Goal: Information Seeking & Learning: Learn about a topic

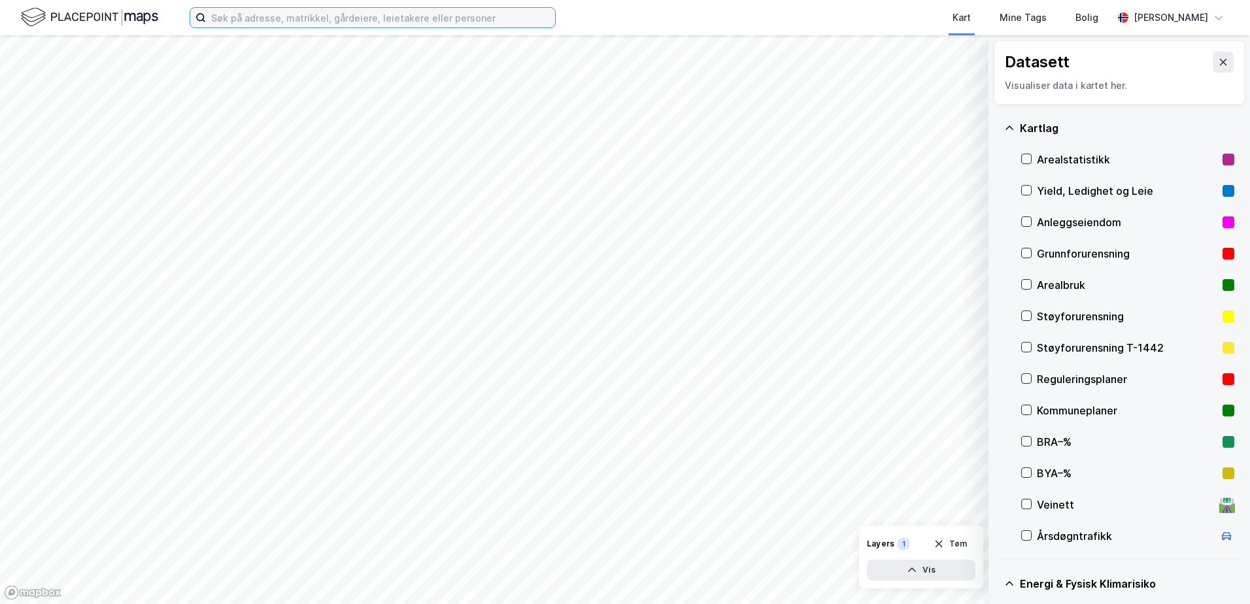
click at [322, 15] on input at bounding box center [380, 18] width 349 height 20
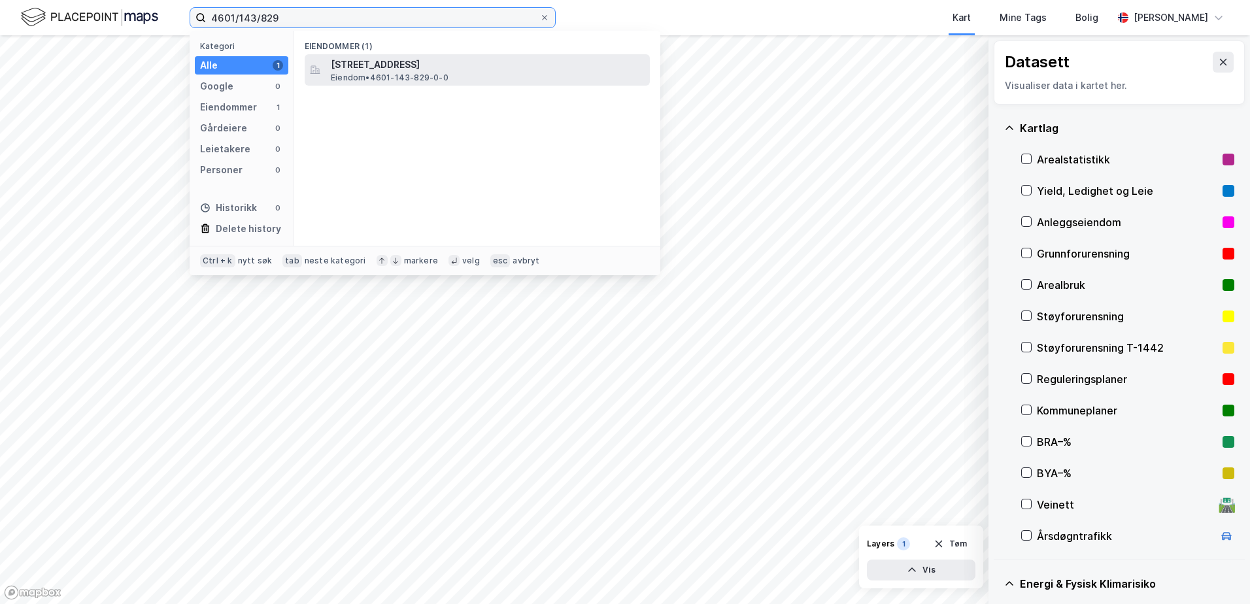
type input "4601/143/829"
click at [371, 71] on span "[STREET_ADDRESS]" at bounding box center [488, 65] width 314 height 16
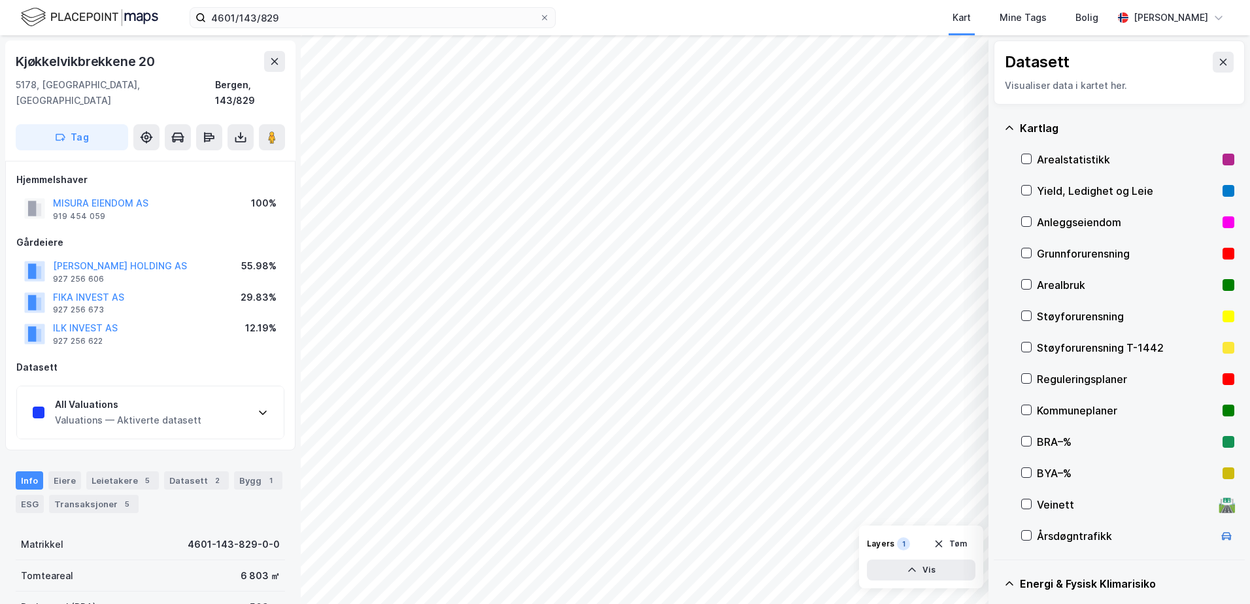
scroll to position [260, 0]
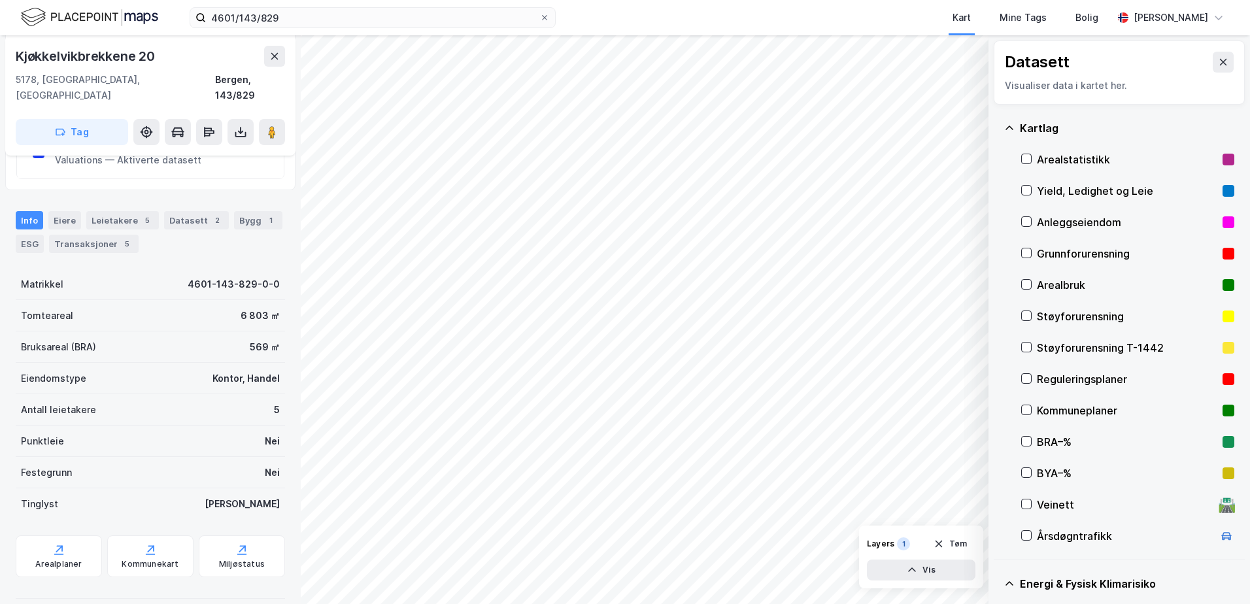
click at [1056, 250] on div "Grunnforurensning" at bounding box center [1127, 254] width 180 height 16
click at [1008, 130] on icon at bounding box center [1009, 128] width 10 height 10
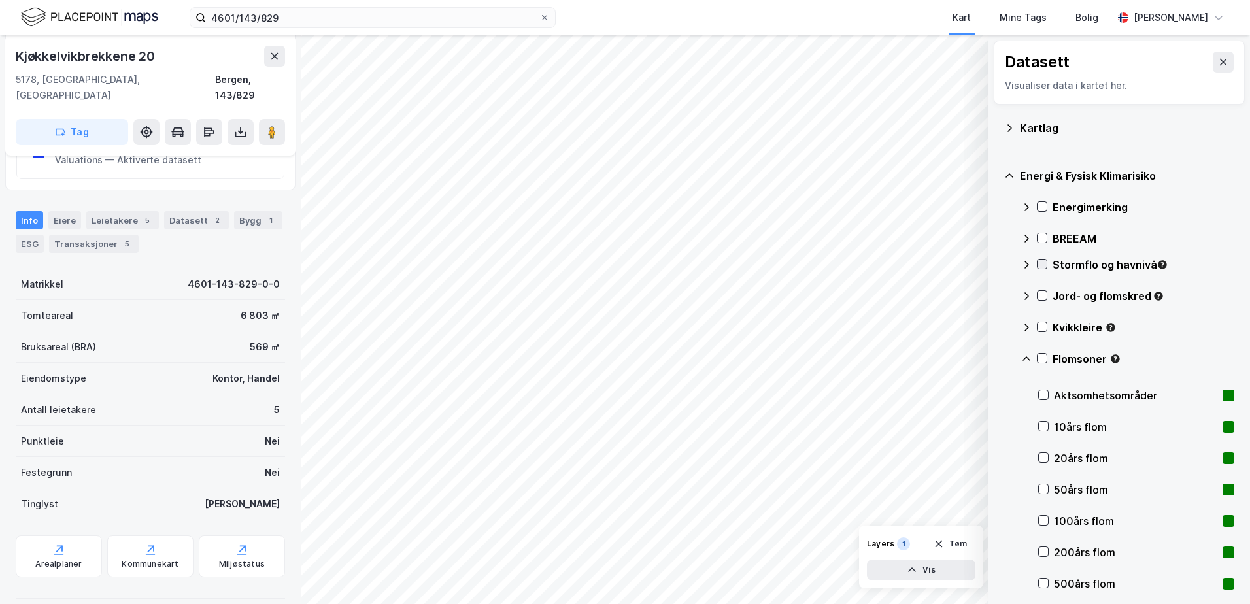
click at [1041, 263] on icon at bounding box center [1041, 263] width 9 height 9
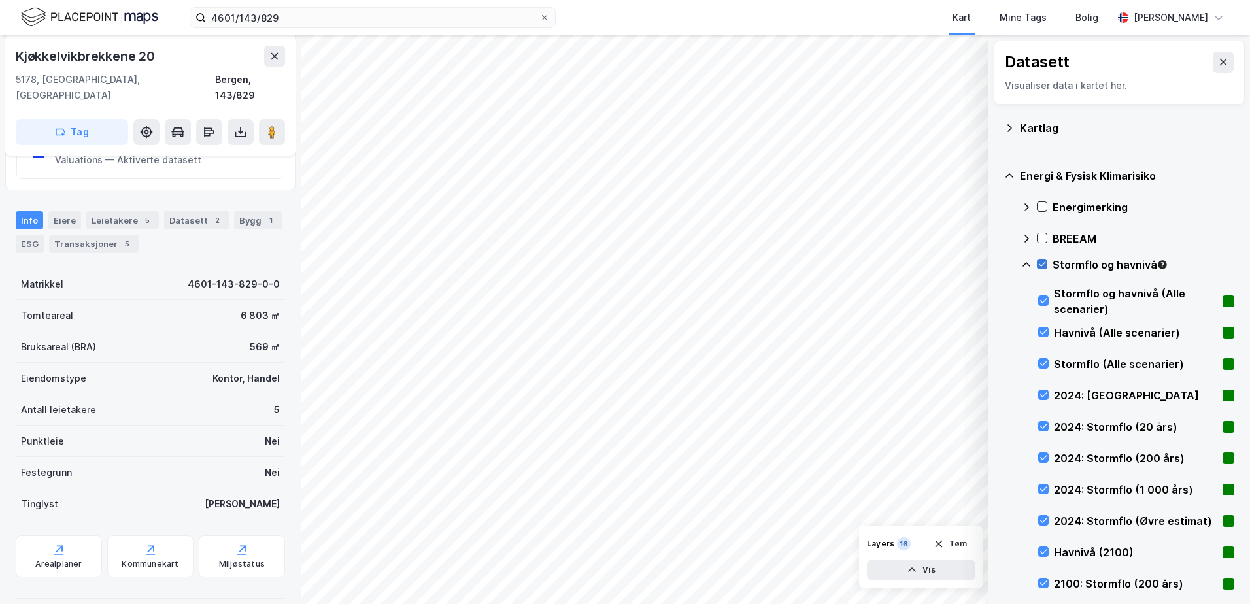
click at [1041, 263] on icon at bounding box center [1041, 263] width 9 height 9
click at [1025, 263] on icon at bounding box center [1026, 264] width 8 height 5
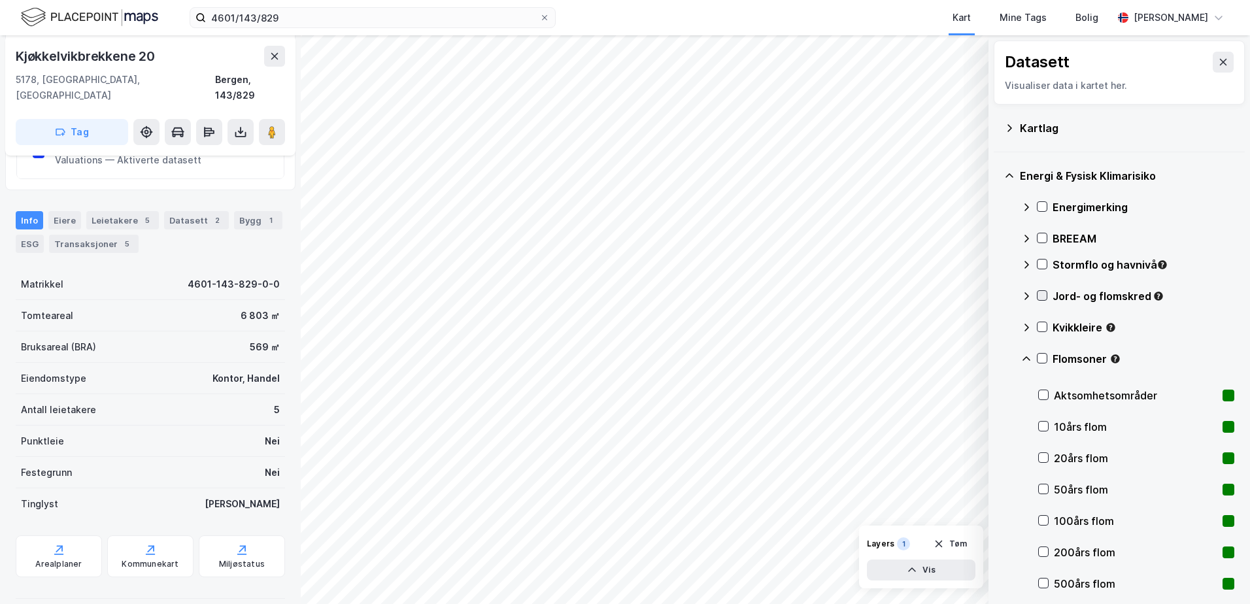
click at [1041, 295] on icon at bounding box center [1041, 295] width 9 height 9
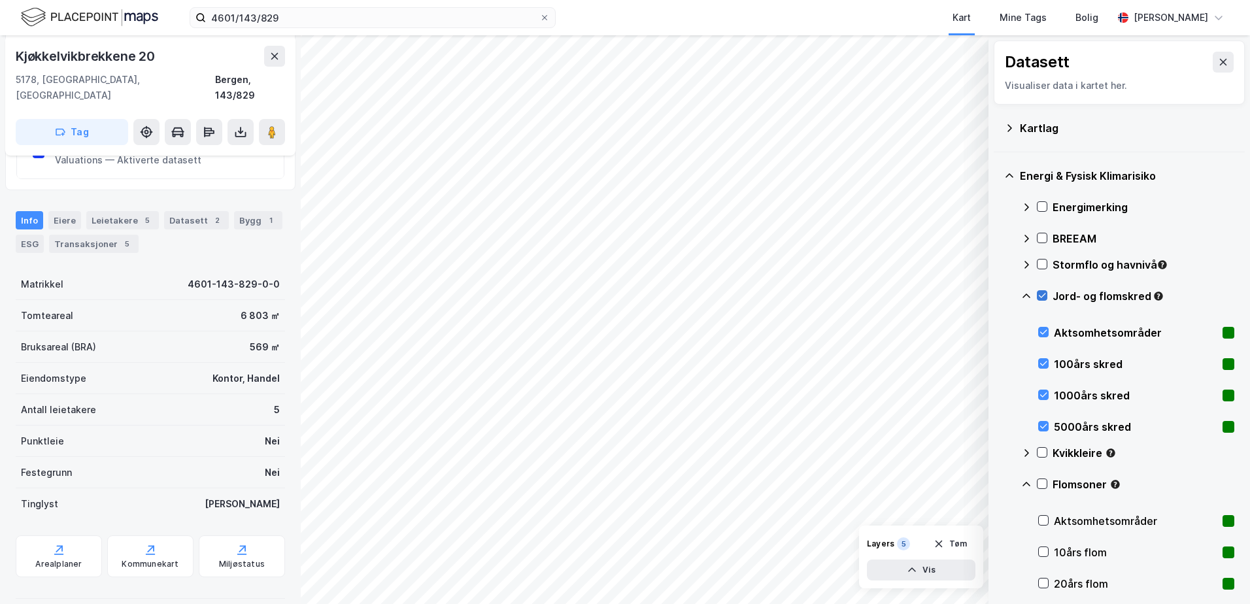
click at [1043, 294] on icon at bounding box center [1041, 295] width 9 height 9
click at [1043, 295] on icon at bounding box center [1042, 295] width 7 height 5
click at [1028, 298] on icon at bounding box center [1026, 296] width 10 height 10
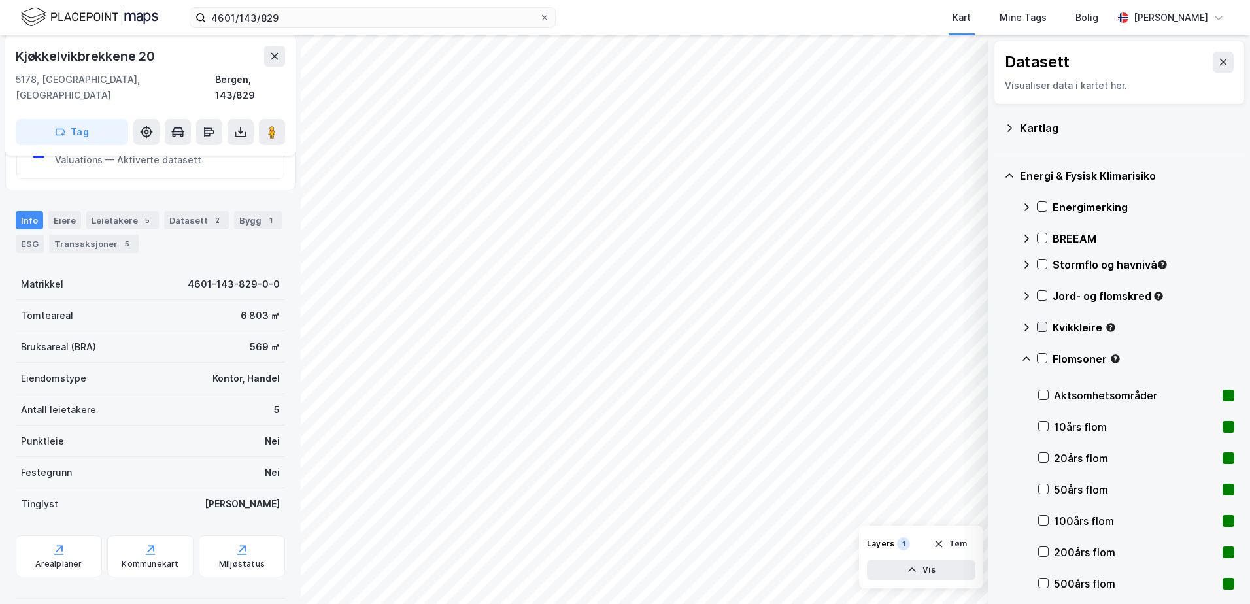
click at [1042, 327] on icon at bounding box center [1041, 326] width 9 height 9
click at [1041, 325] on icon at bounding box center [1041, 326] width 9 height 9
click at [1023, 329] on icon at bounding box center [1026, 327] width 8 height 5
click at [1041, 360] on icon at bounding box center [1042, 358] width 7 height 5
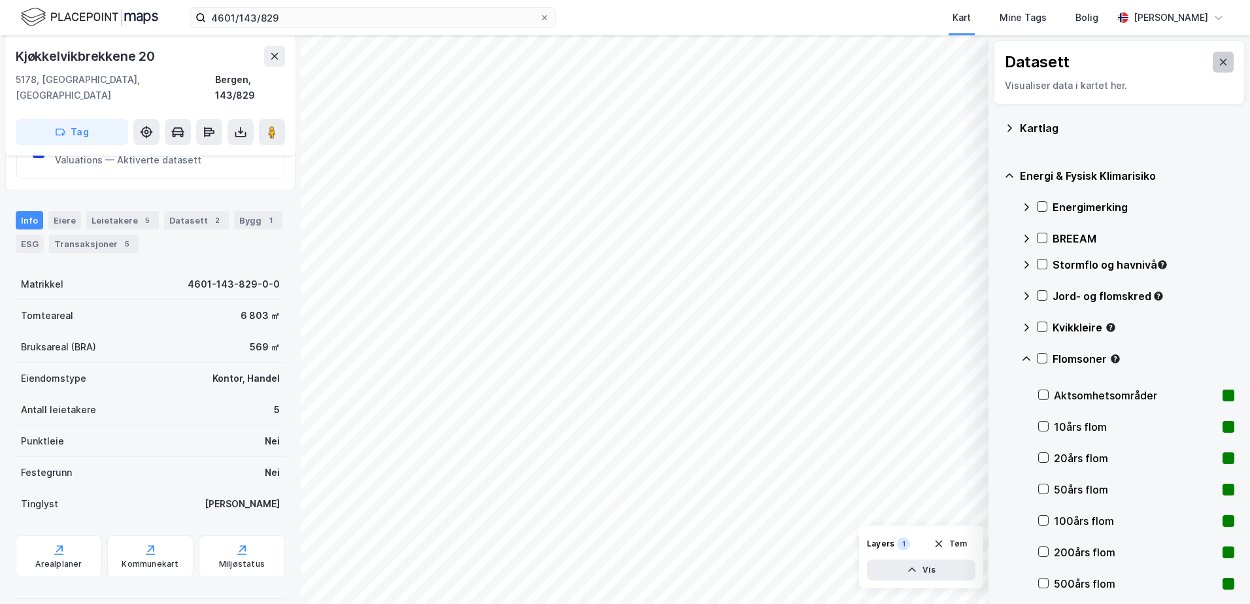
click at [1220, 63] on icon at bounding box center [1223, 62] width 7 height 7
